Goal: Check status

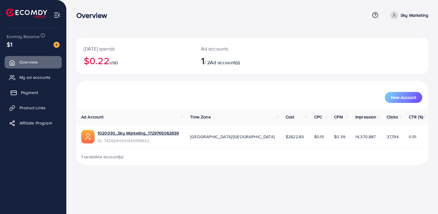
click at [41, 95] on link "Payment" at bounding box center [33, 92] width 57 height 12
click at [35, 93] on span "Payment" at bounding box center [29, 92] width 17 height 6
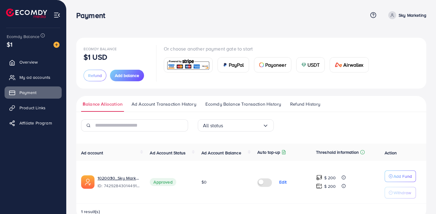
scroll to position [15, 0]
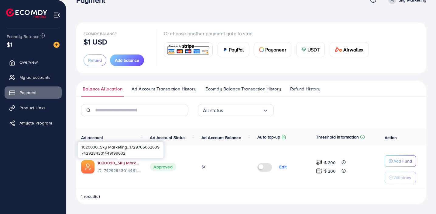
click at [122, 163] on link "1020030_Sky Marketing_1729765062639" at bounding box center [119, 163] width 43 height 6
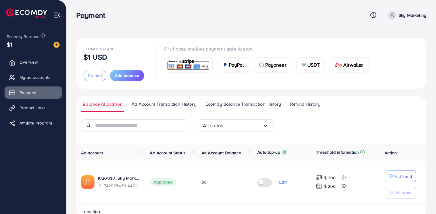
click at [415, 102] on ul "Balance Allocation Ad Account Transaction History Ecomdy Balance Transaction Hi…" at bounding box center [251, 104] width 350 height 16
click at [109, 179] on link "1020030_Sky Marketing_1729765062639" at bounding box center [119, 178] width 43 height 6
